Goal: Task Accomplishment & Management: Complete application form

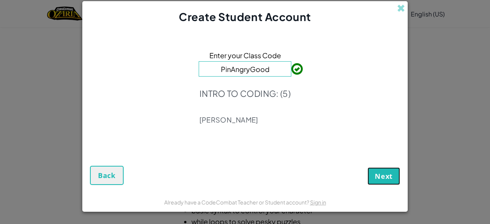
drag, startPoint x: 376, startPoint y: 175, endPoint x: 384, endPoint y: 180, distance: 9.5
click at [384, 180] on span "Next" at bounding box center [384, 175] width 18 height 9
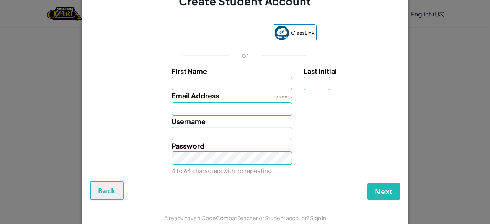
drag, startPoint x: 449, startPoint y: 118, endPoint x: 315, endPoint y: 124, distance: 134.5
click at [315, 124] on div at bounding box center [351, 121] width 106 height 11
click at [383, 189] on span "Next" at bounding box center [384, 191] width 18 height 9
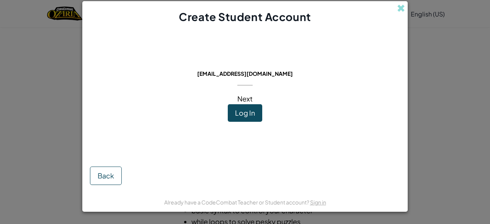
click at [377, 61] on div "This email is already in use: [EMAIL_ADDRESS][DOMAIN_NAME] Next Log In Back" at bounding box center [244, 108] width 325 height 168
click at [242, 102] on span "Next" at bounding box center [244, 98] width 15 height 9
drag, startPoint x: 245, startPoint y: 108, endPoint x: 236, endPoint y: 111, distance: 8.7
drag, startPoint x: 236, startPoint y: 111, endPoint x: 232, endPoint y: 111, distance: 5.0
drag, startPoint x: 232, startPoint y: 111, endPoint x: 367, endPoint y: 78, distance: 138.9
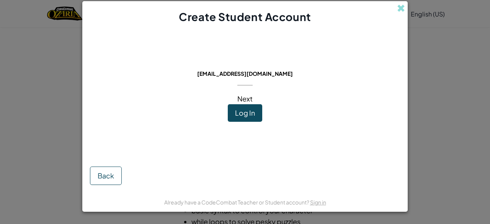
click at [367, 78] on div "This email is already in use: [EMAIL_ADDRESS][DOMAIN_NAME] Next Log In Back" at bounding box center [244, 108] width 325 height 168
drag, startPoint x: 257, startPoint y: 115, endPoint x: 243, endPoint y: 110, distance: 14.8
click at [242, 100] on span "Next" at bounding box center [244, 98] width 15 height 9
click at [245, 115] on span "Log In" at bounding box center [245, 112] width 20 height 9
